Goal: Task Accomplishment & Management: Manage account settings

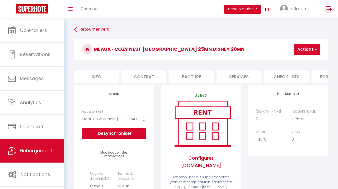
select select "9538-1006514376561521629"
select select "365"
select select "EUR"
select select "+ 25 %"
select select "- 10 %"
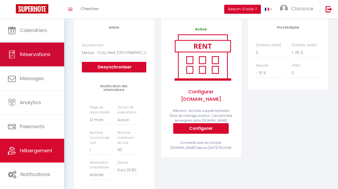
scroll to position [0, 74]
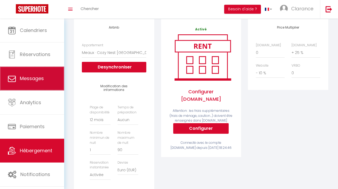
click at [30, 76] on span "Messages" at bounding box center [32, 78] width 24 height 7
select select "message"
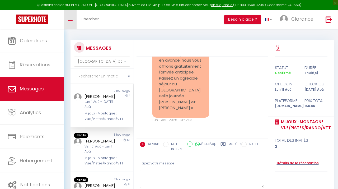
click at [72, 20] on icon "Toggle menubar" at bounding box center [70, 19] width 4 height 3
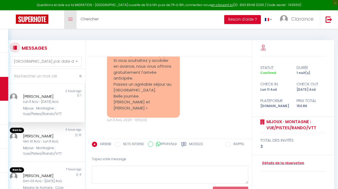
scroll to position [2290, 0]
click at [32, 49] on h3 "MESSAGES" at bounding box center [33, 48] width 27 height 12
click at [33, 47] on h3 "MESSAGES" at bounding box center [33, 48] width 27 height 12
click at [264, 47] on icon at bounding box center [262, 47] width 5 height 5
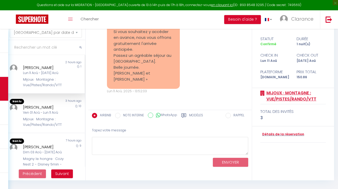
scroll to position [0, 0]
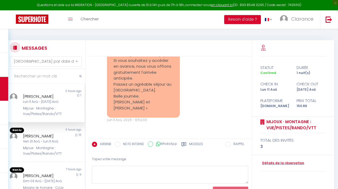
click at [39, 107] on div "Mijoux · Montagne : Vue/Pistes/Rando/VTT" at bounding box center [44, 111] width 42 height 11
click at [273, 162] on link "Détails de la réservation" at bounding box center [282, 163] width 44 height 5
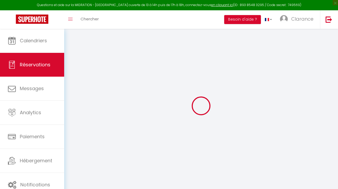
select select
select select "15"
checkbox input "false"
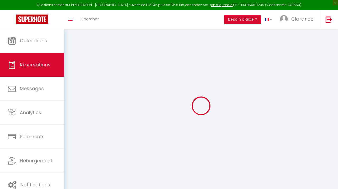
select select
checkbox input "false"
select select
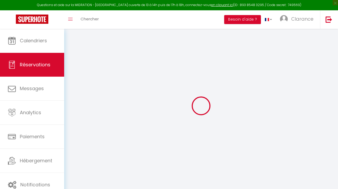
select select
checkbox input "false"
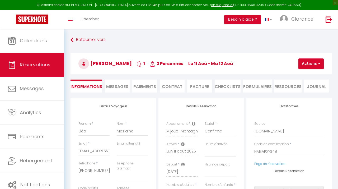
select select
checkbox input "false"
select select
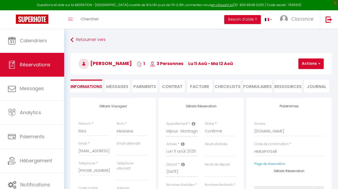
type input "70"
type input "2.86"
select select
checkbox input "false"
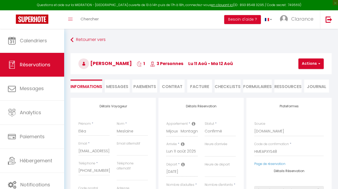
select select
checkbox input "false"
select select
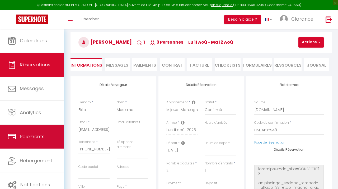
scroll to position [159, 0]
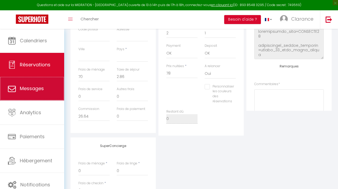
click at [24, 99] on link "Messages" at bounding box center [32, 89] width 64 height 24
select select "message"
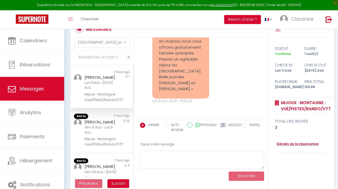
scroll to position [27, 0]
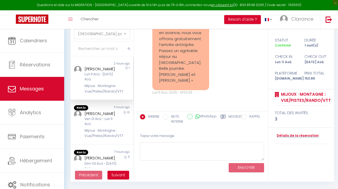
click at [224, 116] on icon at bounding box center [223, 116] width 5 height 5
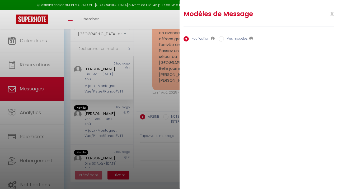
click at [242, 38] on label "Mes modèles" at bounding box center [236, 39] width 24 height 6
click at [224, 38] on input "Mes modèles" at bounding box center [221, 38] width 5 height 5
radio input "true"
radio input "false"
click at [332, 14] on span "x" at bounding box center [325, 13] width 17 height 12
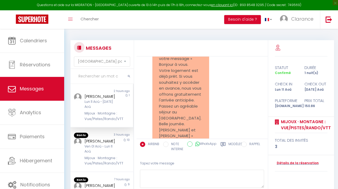
scroll to position [2866, 0]
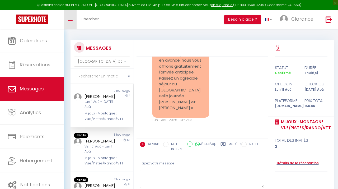
click at [71, 16] on link "Toggle menubar" at bounding box center [70, 19] width 12 height 18
click at [72, 20] on icon "Toggle menubar" at bounding box center [70, 19] width 4 height 3
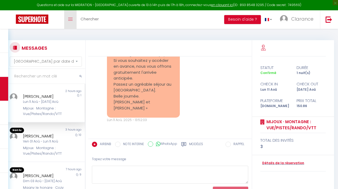
click at [74, 19] on link "Toggle menubar" at bounding box center [70, 19] width 12 height 18
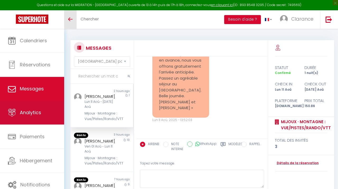
scroll to position [29, 0]
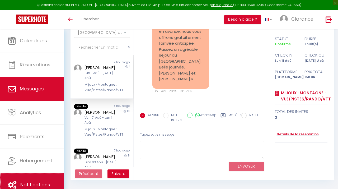
click at [48, 181] on link "Notifications" at bounding box center [32, 185] width 64 height 24
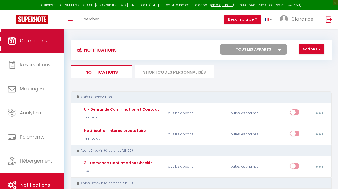
click at [32, 45] on link "Calendriers" at bounding box center [32, 41] width 64 height 24
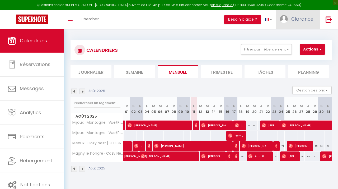
click at [302, 21] on span "Clarance" at bounding box center [302, 19] width 22 height 7
click at [302, 36] on link "Paramètres" at bounding box center [298, 36] width 39 height 9
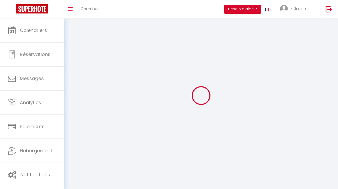
type input "Clarance"
type input "Duflot"
type input "[PHONE_NUMBER]"
type input "[STREET_ADDRESS]"
type input "77860"
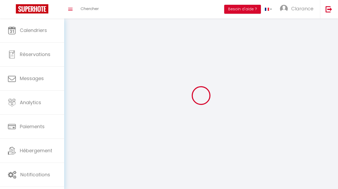
type input "Saint Germain sur Morin"
type input "mImNNo1B6pJQ3LJbMc2LW8gFP"
type input "66qjWTiSVUfupBweol7QS1oOA"
type input "[URL][DOMAIN_NAME]"
select select "1"
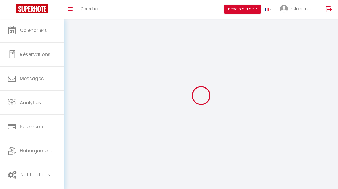
select select "28"
select select "fr"
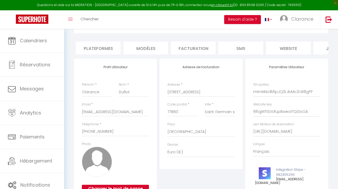
scroll to position [0, 93]
click at [285, 43] on li "website" at bounding box center [288, 47] width 45 height 13
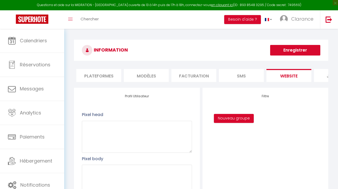
scroll to position [0, 126]
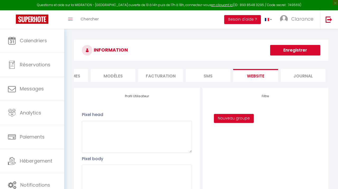
click at [297, 75] on li "Journal" at bounding box center [303, 75] width 45 height 13
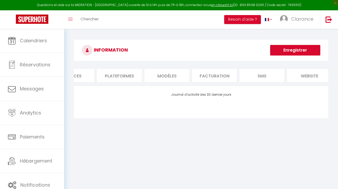
scroll to position [0, 68]
click at [227, 77] on li "Facturation" at bounding box center [218, 75] width 45 height 13
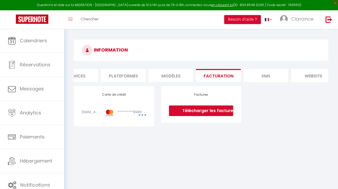
click at [184, 76] on li "MODÈLES" at bounding box center [170, 75] width 45 height 13
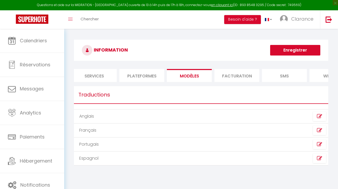
scroll to position [0, 48]
click at [87, 131] on td "Français" at bounding box center [137, 130] width 127 height 14
click at [88, 132] on td "Français" at bounding box center [137, 130] width 127 height 14
click at [89, 132] on td "Français" at bounding box center [137, 130] width 127 height 14
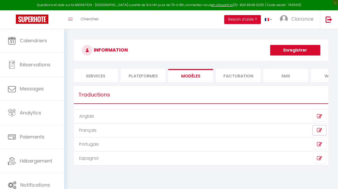
click at [316, 128] on link at bounding box center [319, 130] width 13 height 10
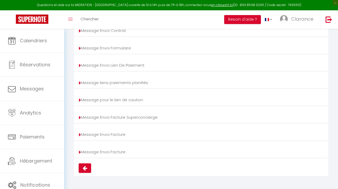
scroll to position [0, 0]
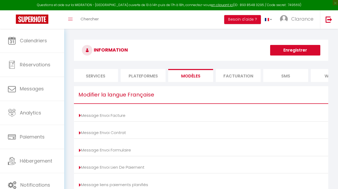
click at [138, 75] on li "Plateformes" at bounding box center [143, 75] width 45 height 13
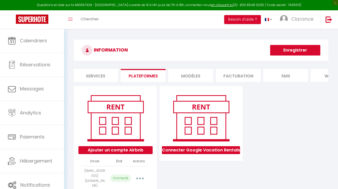
click at [95, 73] on li "Services" at bounding box center [95, 75] width 45 height 13
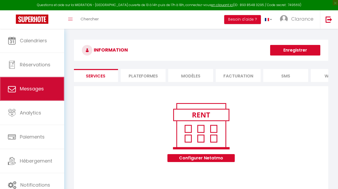
click at [32, 93] on link "Messages" at bounding box center [32, 89] width 64 height 24
select select "message"
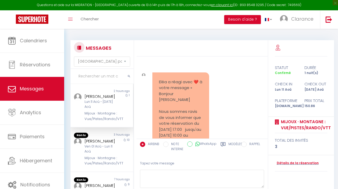
scroll to position [2866, 0]
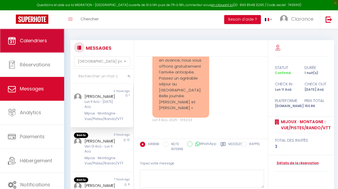
click at [21, 48] on link "Calendriers" at bounding box center [32, 41] width 64 height 24
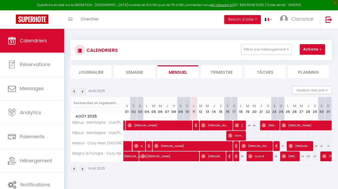
click at [238, 135] on span "Former Member" at bounding box center [235, 135] width 15 height 10
select select "KO"
select select "0"
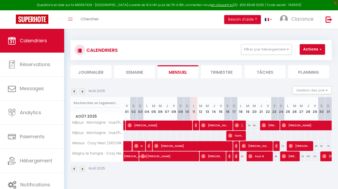
select select "1"
select select
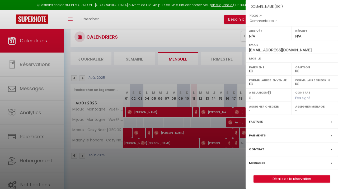
scroll to position [29, 0]
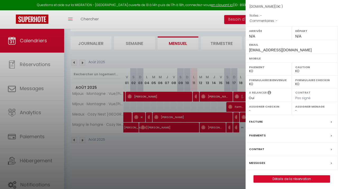
click at [265, 160] on div "Messages" at bounding box center [292, 163] width 92 height 14
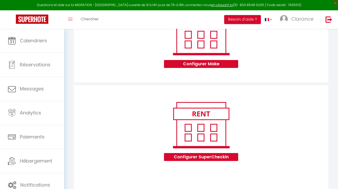
scroll to position [436, 0]
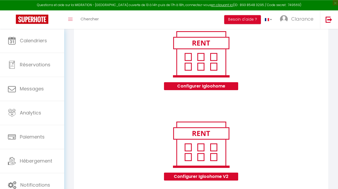
select select
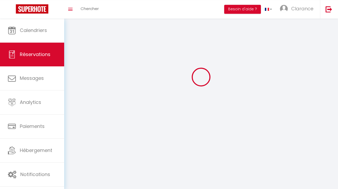
select select
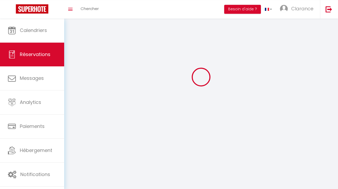
select select
checkbox input "false"
select select
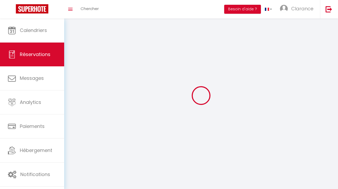
select select
checkbox input "false"
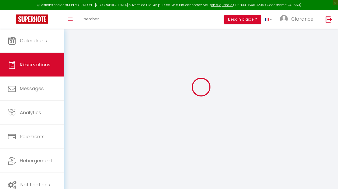
select select
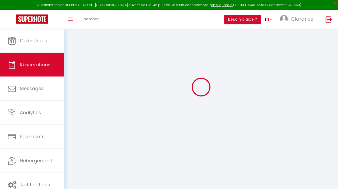
select select
checkbox input "false"
select select
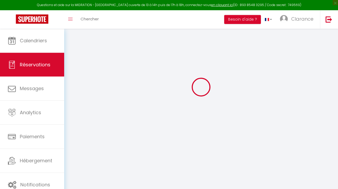
select select
checkbox input "false"
select select
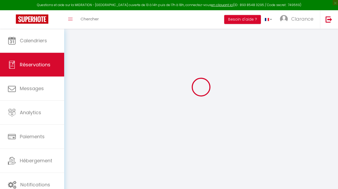
select select
checkbox input "false"
select select
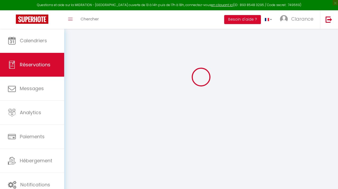
select select
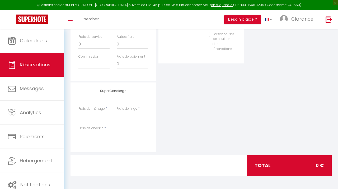
scroll to position [0, 0]
